Goal: Information Seeking & Learning: Learn about a topic

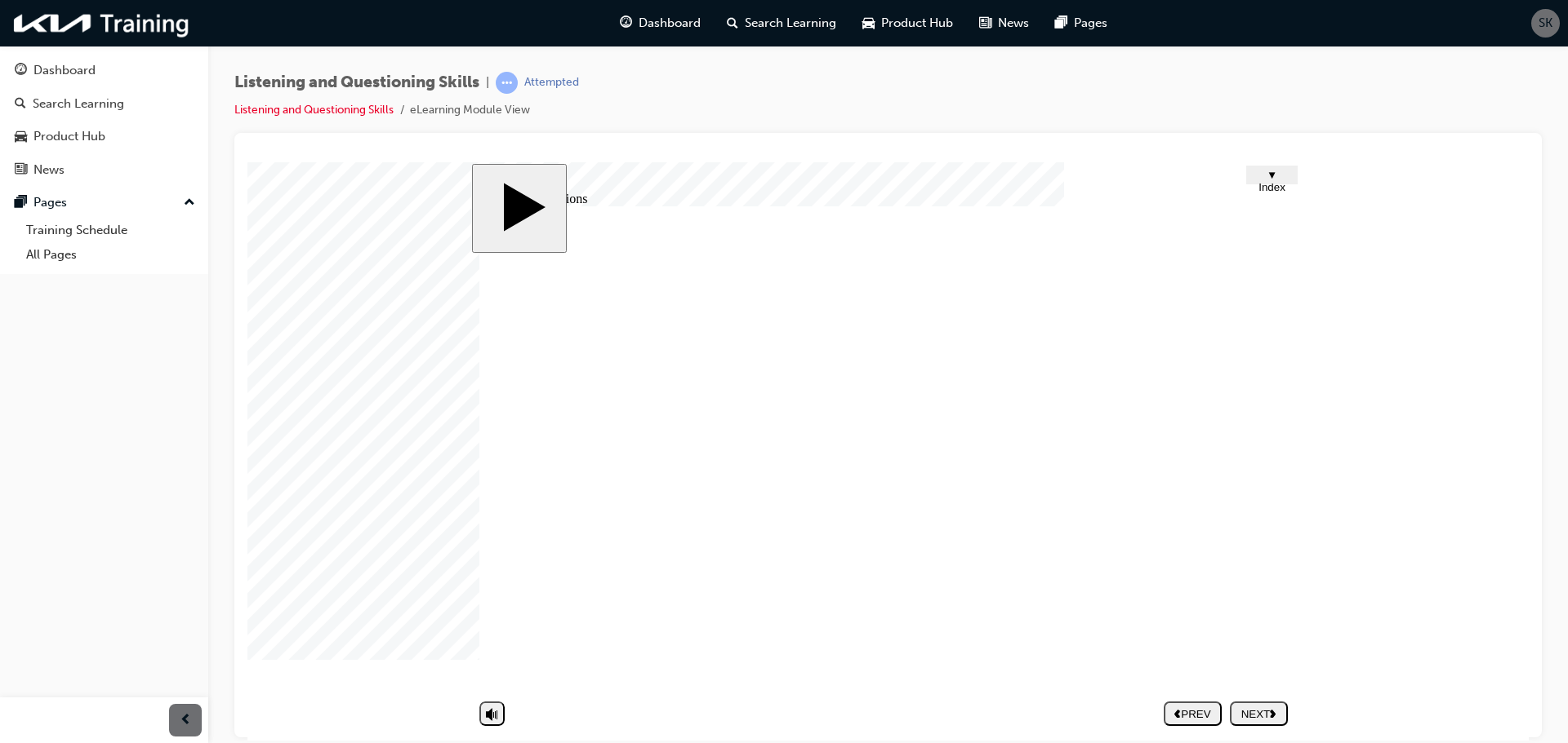
click at [1266, 715] on div "NEXT" at bounding box center [1259, 713] width 45 height 12
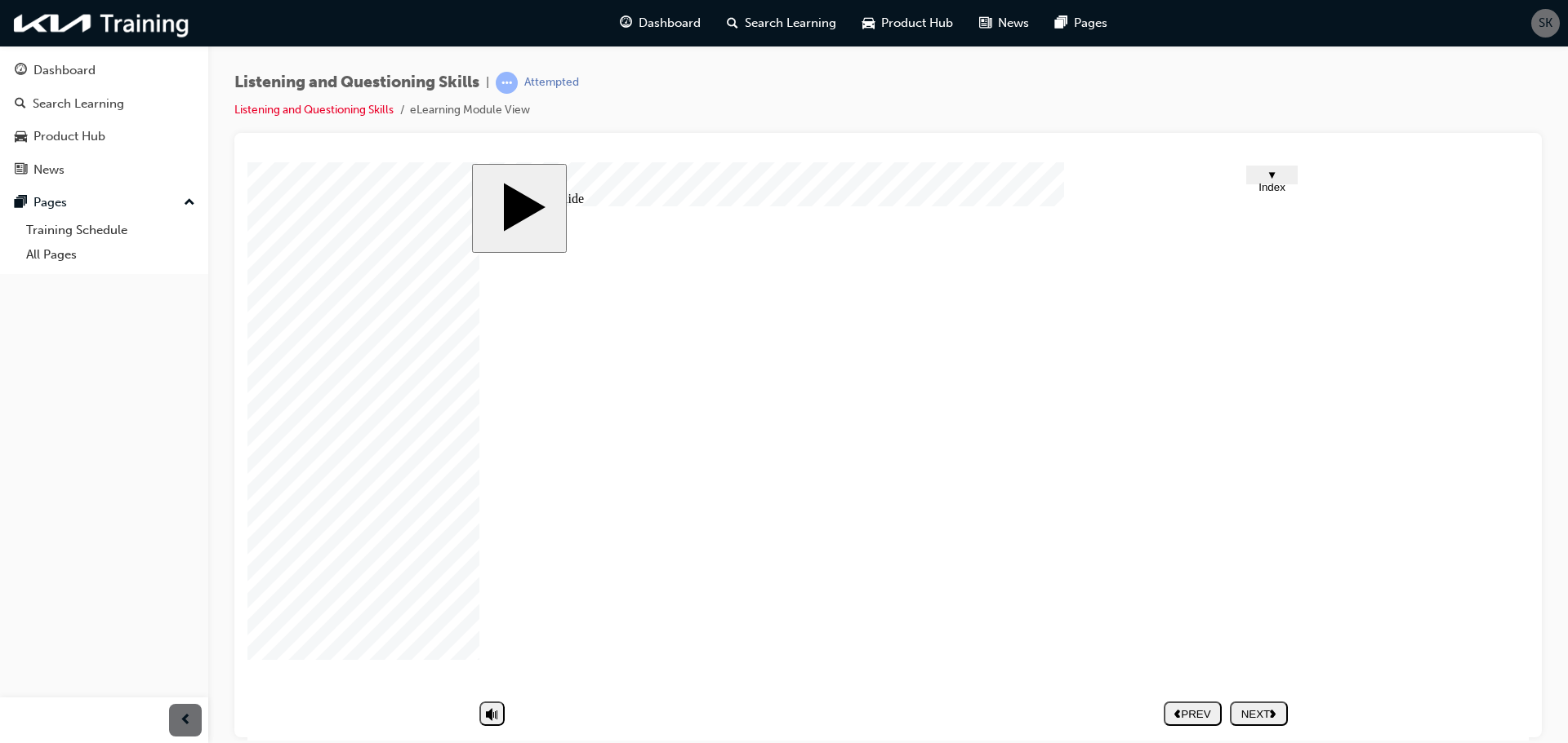
click at [1266, 716] on div "NEXT" at bounding box center [1259, 713] width 45 height 12
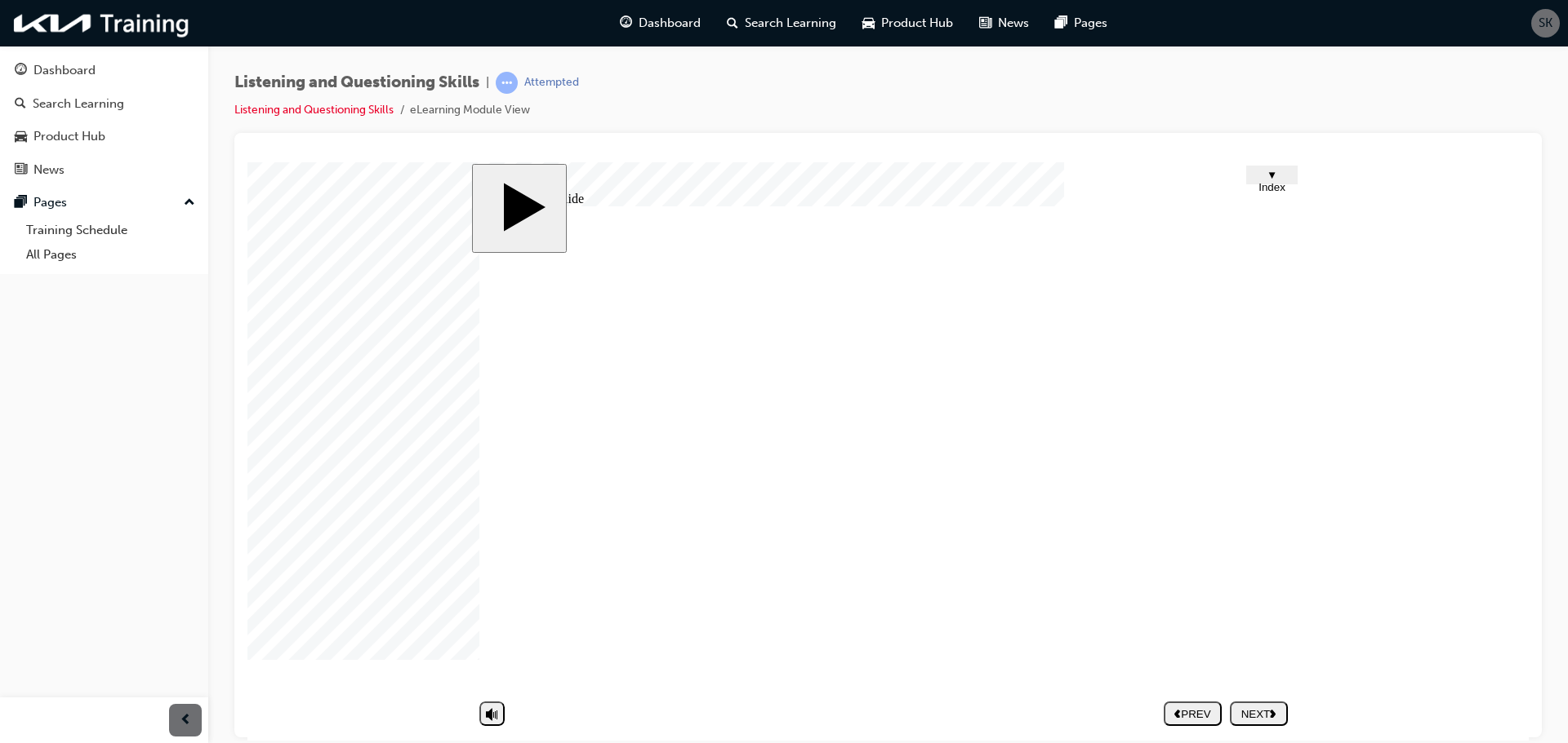
click at [1276, 713] on icon "next" at bounding box center [1273, 713] width 6 height 9
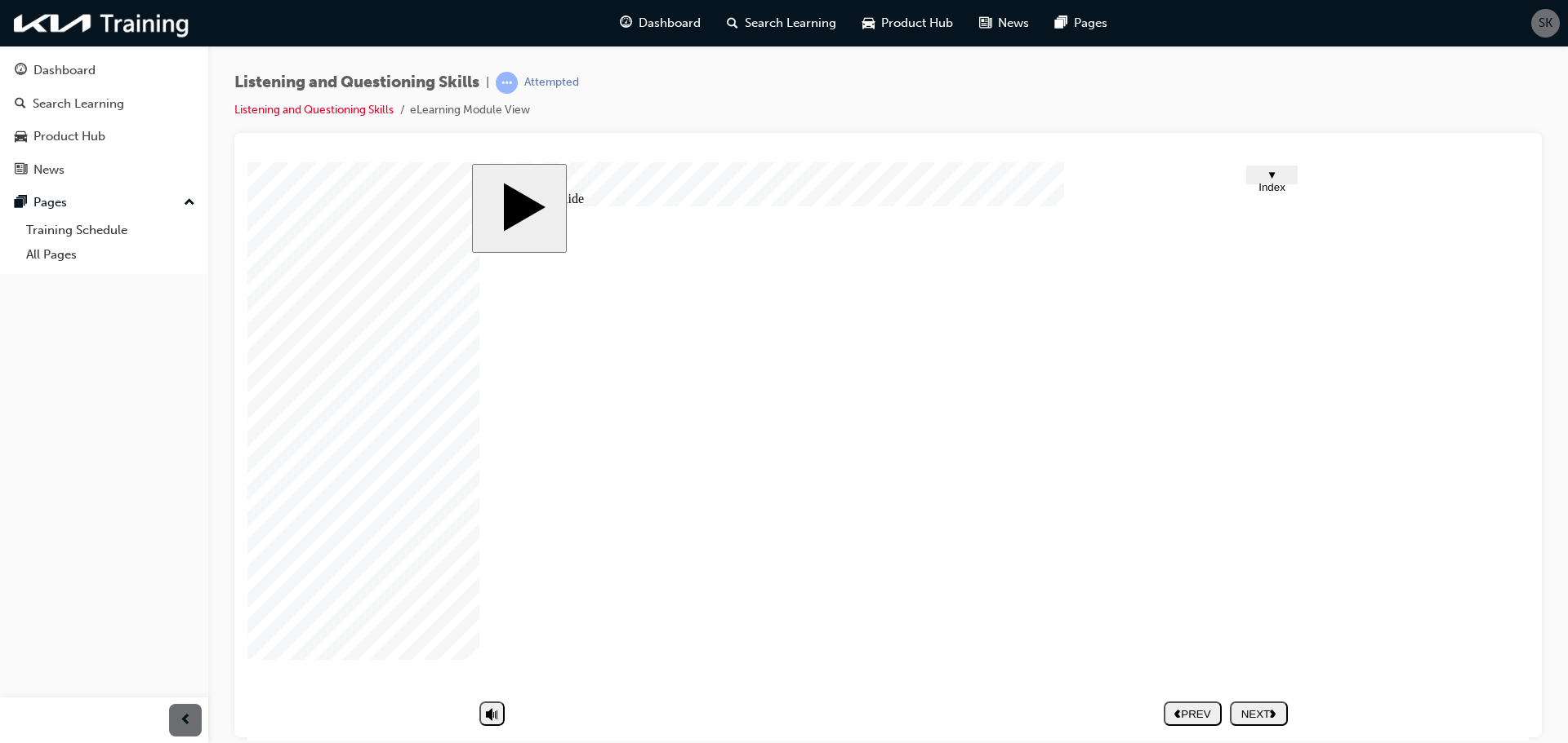
click at [1259, 716] on div "NEXT" at bounding box center [1259, 713] width 45 height 12
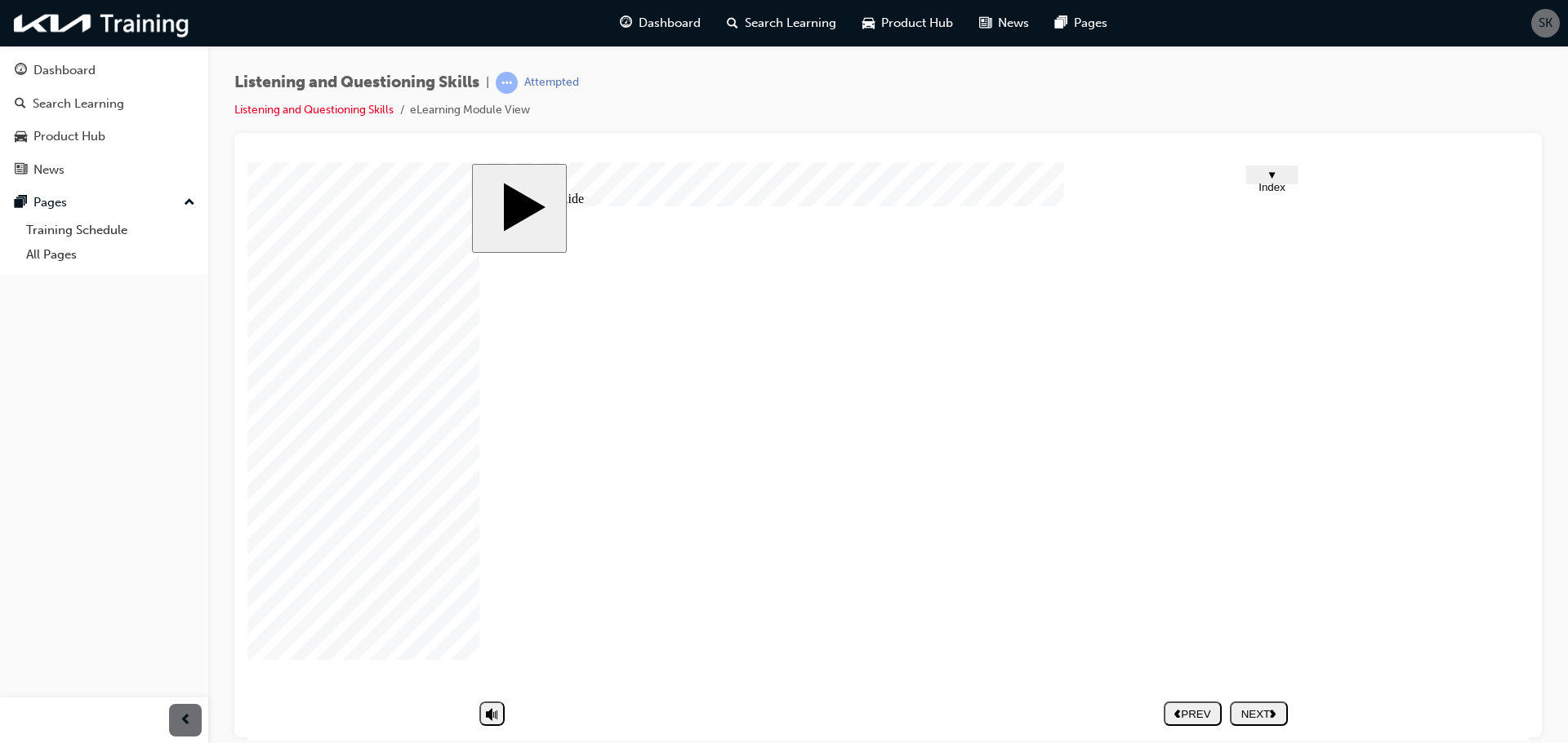
click at [1271, 707] on div "NEXT" at bounding box center [1259, 713] width 45 height 12
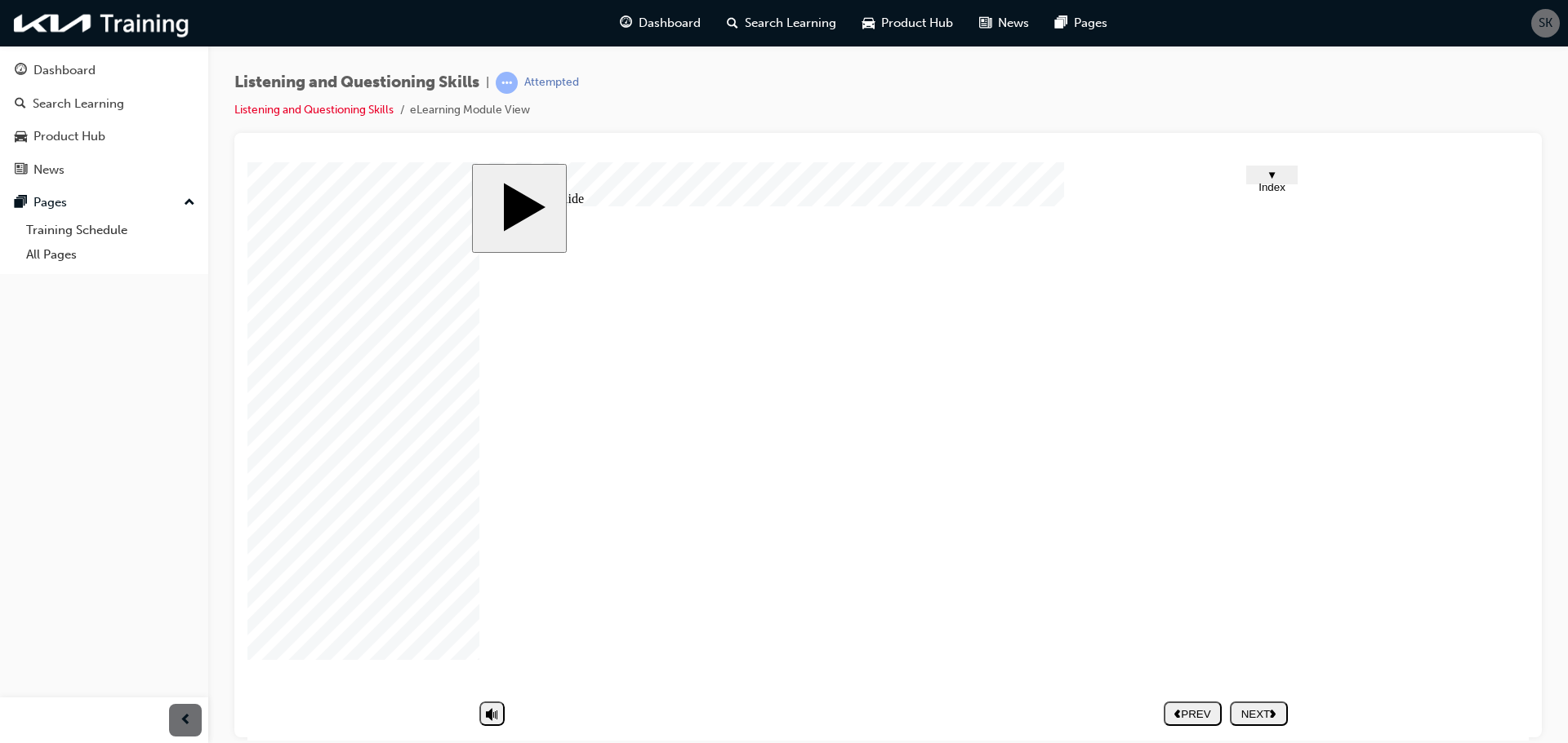
click at [1272, 711] on polygon "next" at bounding box center [1273, 713] width 6 height 8
click at [1254, 709] on div "NEXT" at bounding box center [1259, 713] width 45 height 12
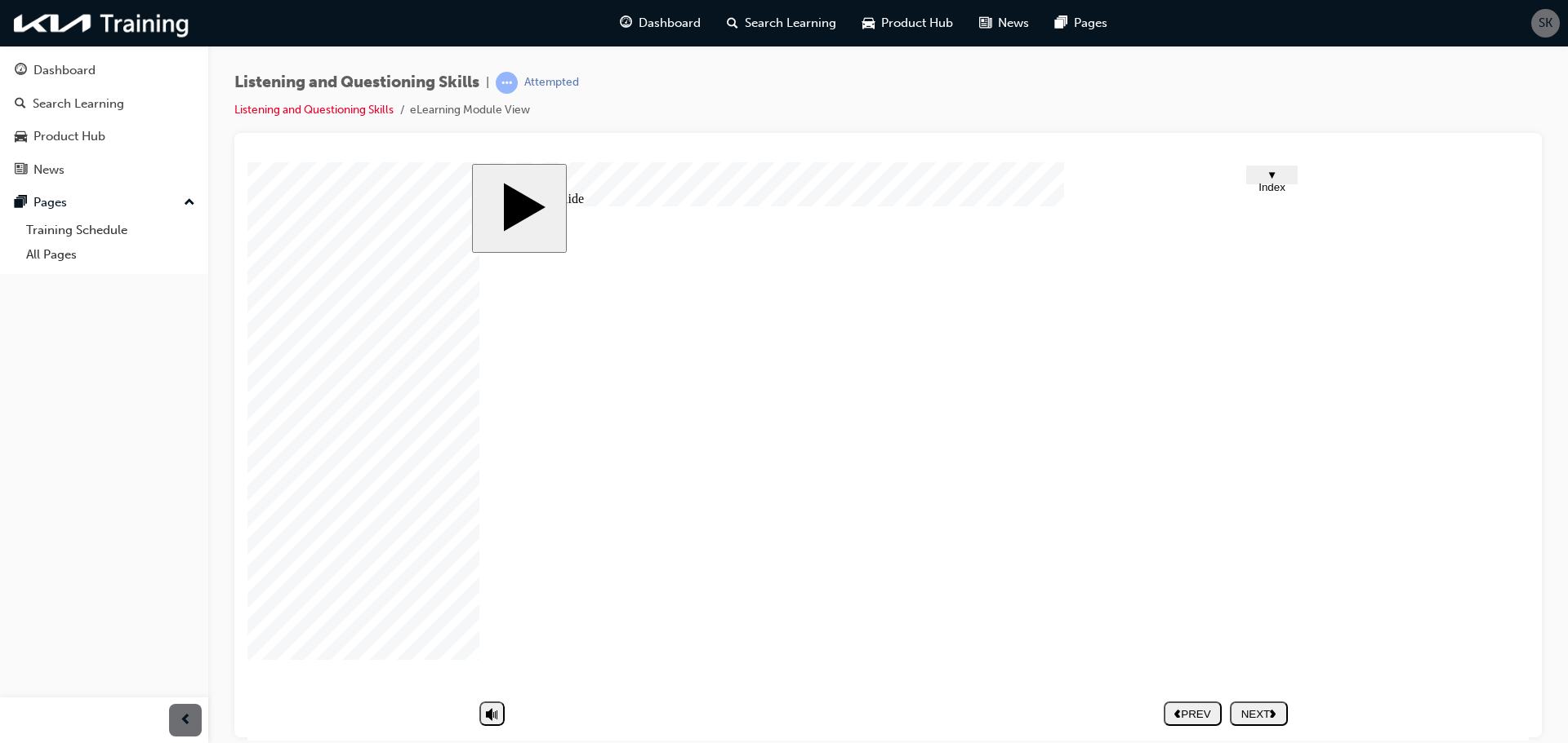
drag, startPoint x: 750, startPoint y: 355, endPoint x: 981, endPoint y: 364, distance: 231.2
click at [1264, 711] on div "NEXT" at bounding box center [1259, 713] width 45 height 12
